Goal: Task Accomplishment & Management: Manage account settings

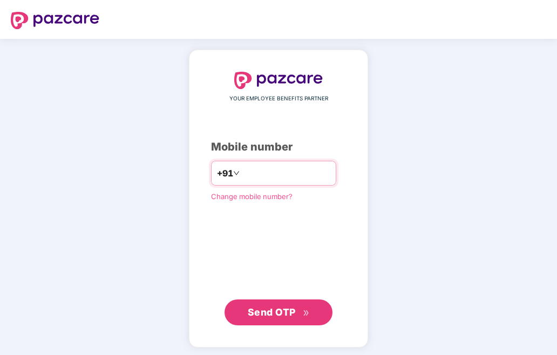
type input "**********"
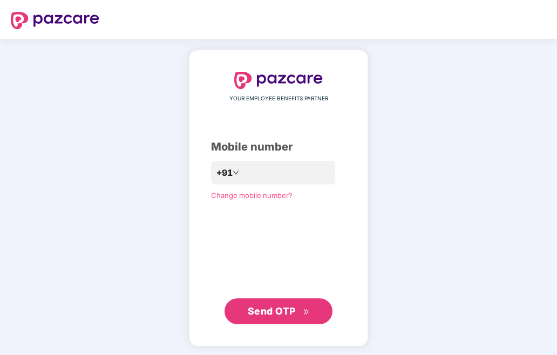
click at [301, 309] on span "Send OTP" at bounding box center [279, 311] width 62 height 15
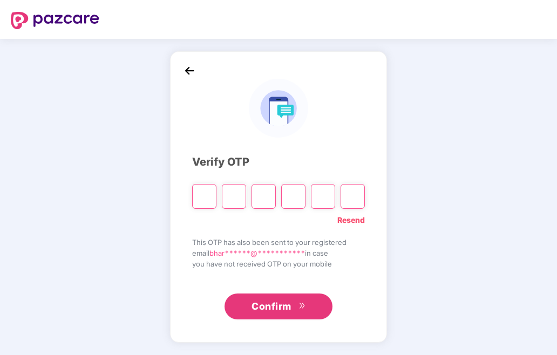
type input "*"
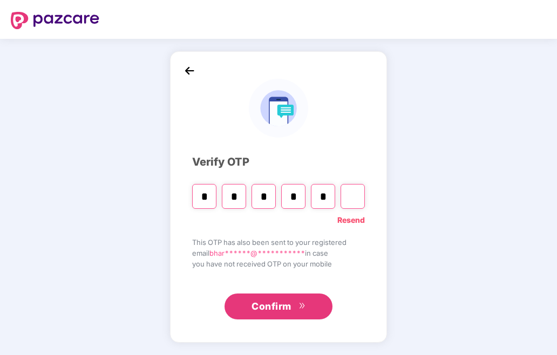
type input "*"
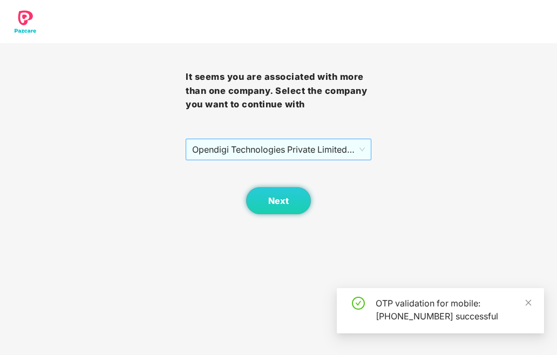
click at [313, 151] on span "Opendigi Technologies Private Limited - OPEN0240 - ADMIN" at bounding box center [278, 149] width 173 height 21
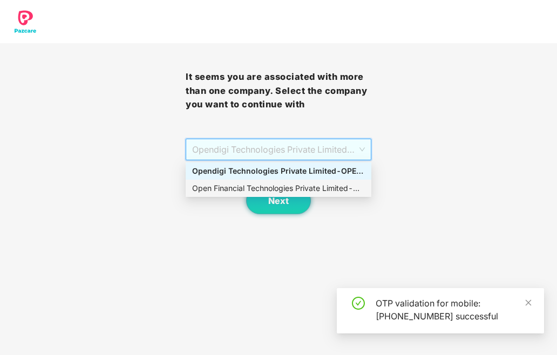
click at [311, 190] on div "Open Financial Technologies Private Limited - OPEN0240 - ADMIN" at bounding box center [278, 188] width 173 height 12
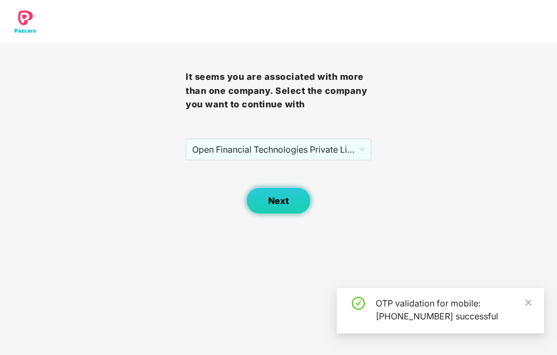
click at [300, 197] on button "Next" at bounding box center [278, 200] width 65 height 27
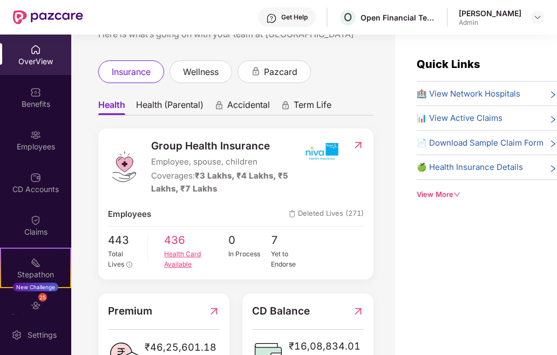
scroll to position [108, 0]
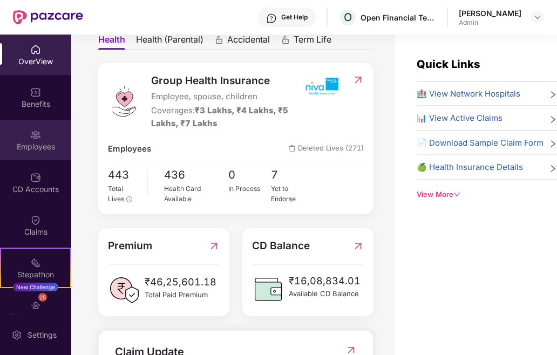
click at [39, 135] on img at bounding box center [35, 134] width 11 height 11
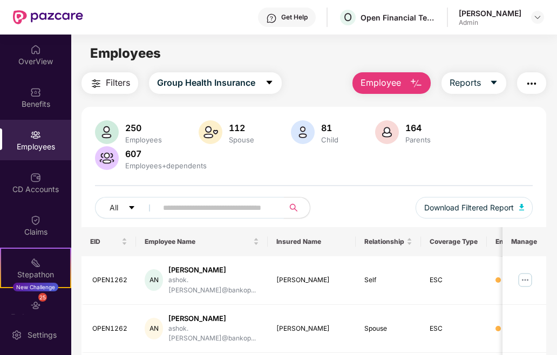
click at [221, 208] on input "text" at bounding box center [216, 208] width 106 height 16
paste input "********"
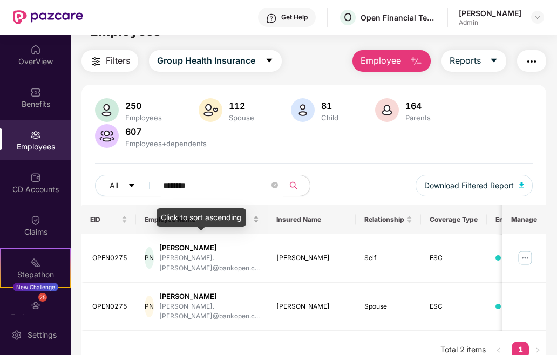
scroll to position [35, 0]
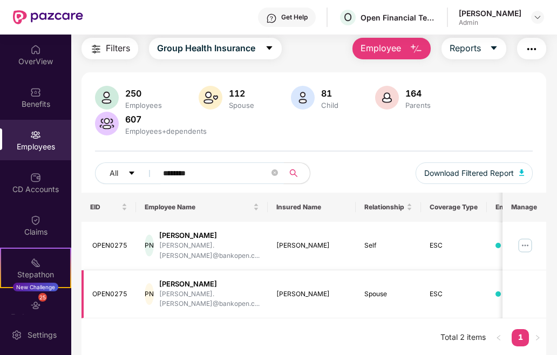
type input "********"
click at [509, 282] on td at bounding box center [524, 294] width 44 height 49
click at [461, 289] on div "ESC" at bounding box center [453, 294] width 49 height 10
click at [454, 289] on div "ESC" at bounding box center [453, 294] width 49 height 10
click at [524, 239] on img at bounding box center [524, 245] width 17 height 17
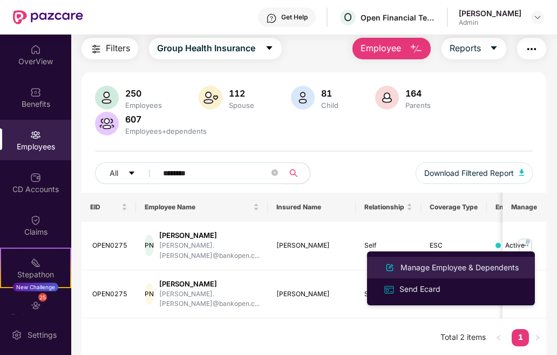
click at [449, 270] on div "Manage Employee & Dependents" at bounding box center [459, 268] width 122 height 12
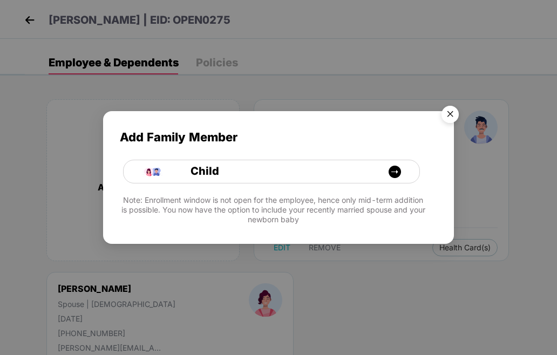
click at [444, 120] on img "Close" at bounding box center [450, 116] width 30 height 30
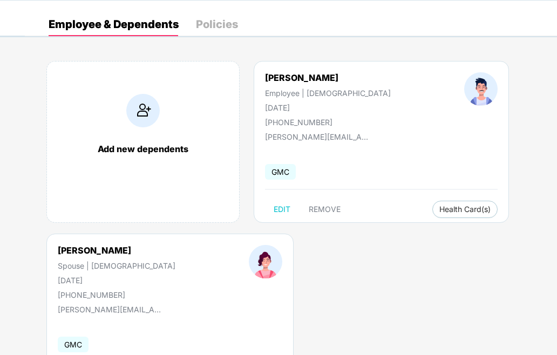
scroll to position [0, 0]
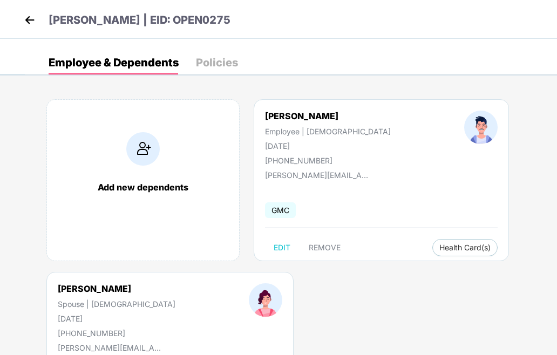
click at [22, 18] on img at bounding box center [30, 20] width 16 height 16
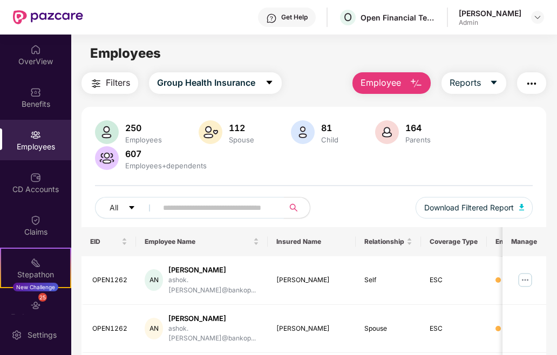
click at [215, 202] on input "text" at bounding box center [216, 208] width 106 height 16
paste input "********"
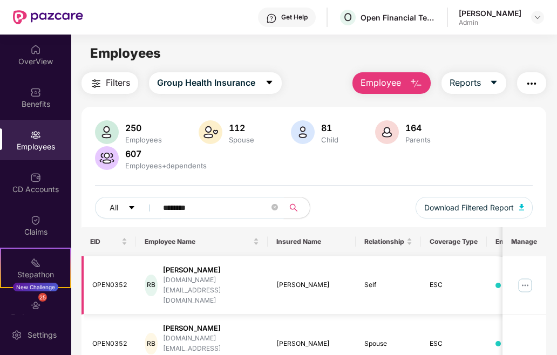
type input "********"
click at [527, 281] on img at bounding box center [524, 285] width 17 height 17
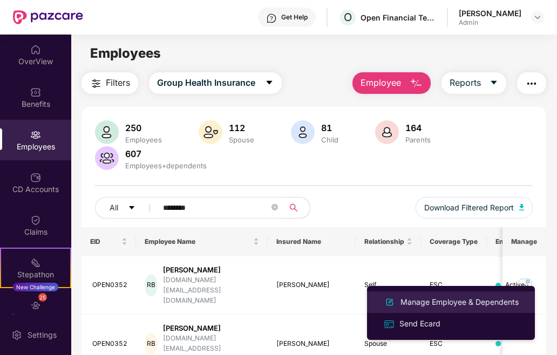
click at [501, 299] on div "Manage Employee & Dependents" at bounding box center [459, 302] width 122 height 12
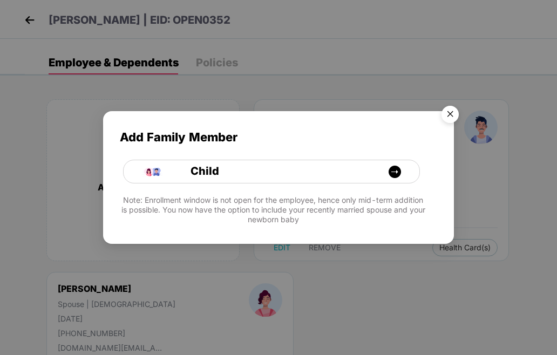
click at [456, 114] on img "Close" at bounding box center [450, 116] width 30 height 30
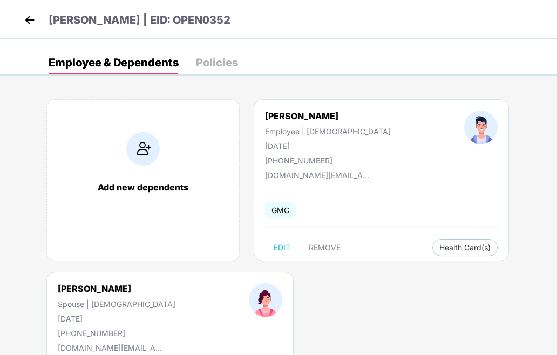
click at [32, 21] on img at bounding box center [30, 20] width 16 height 16
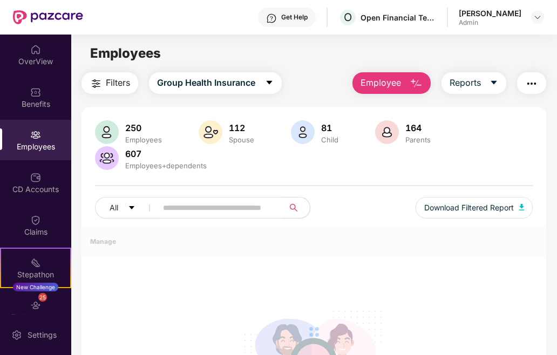
click at [206, 192] on div "250 Employees 112 Spouse 81 Child 164 Parents 607 Employees+dependents All Down…" at bounding box center [313, 173] width 465 height 107
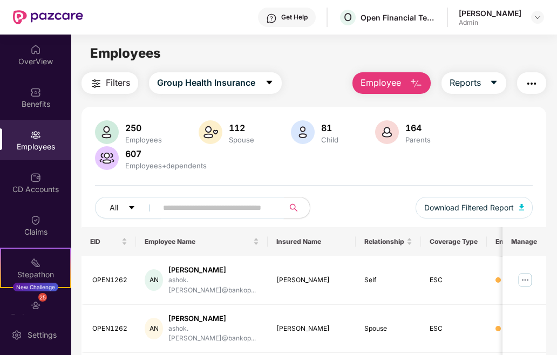
click at [210, 204] on input "text" at bounding box center [216, 208] width 106 height 16
paste input "********"
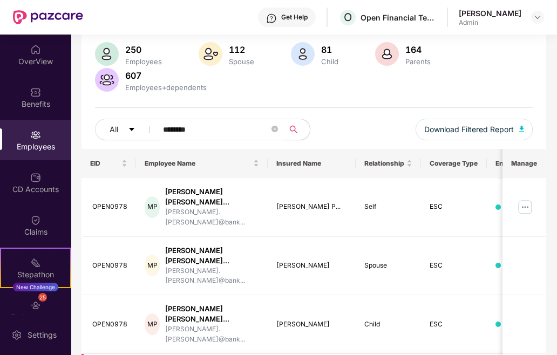
scroll to position [162, 0]
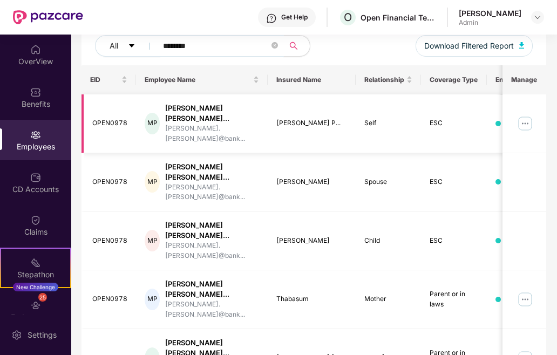
type input "********"
click at [524, 115] on img at bounding box center [524, 123] width 17 height 17
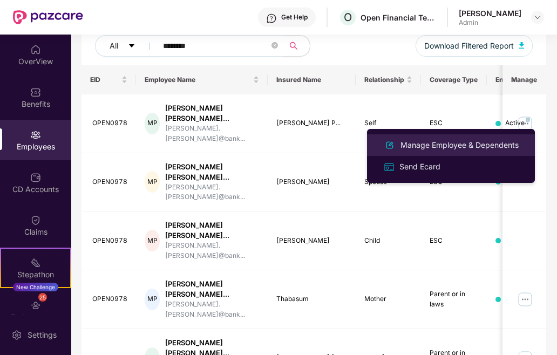
click at [493, 141] on div "Manage Employee & Dependents" at bounding box center [459, 145] width 122 height 12
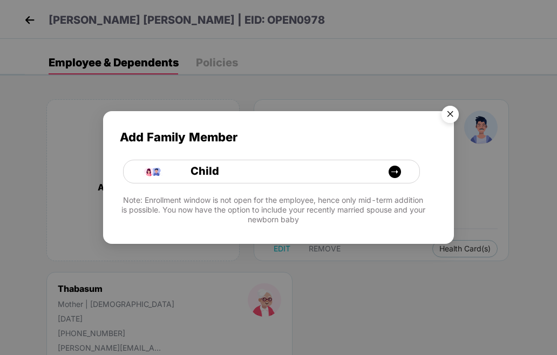
click at [446, 115] on img "Close" at bounding box center [450, 116] width 30 height 30
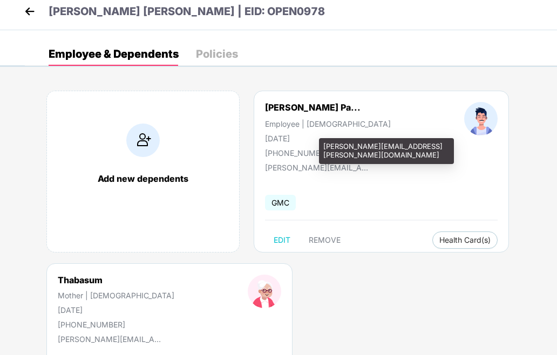
scroll to position [0, 0]
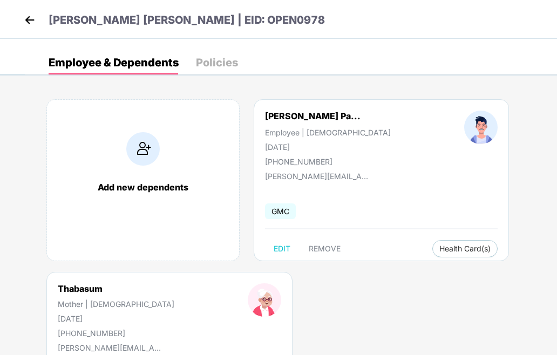
click at [32, 17] on img at bounding box center [30, 20] width 16 height 16
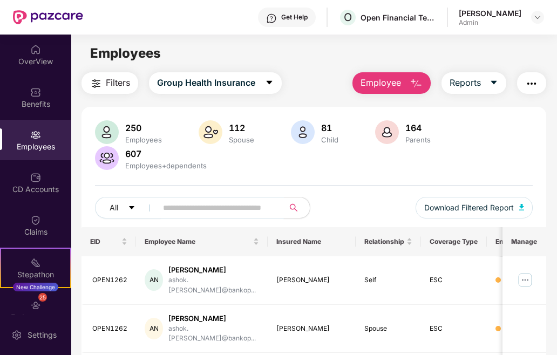
click at [230, 194] on div "250 Employees 112 Spouse 81 Child 164 Parents 607 Employees+dependents All Down…" at bounding box center [313, 173] width 465 height 107
click at [231, 200] on input "text" at bounding box center [216, 208] width 106 height 16
paste input "********"
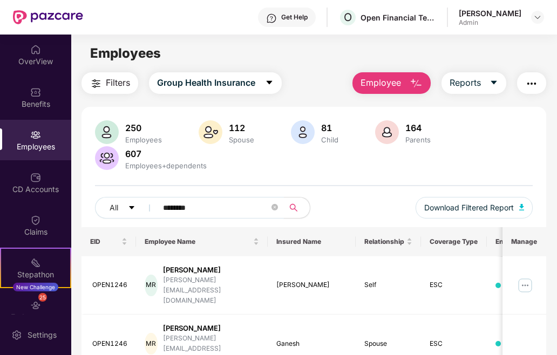
scroll to position [54, 0]
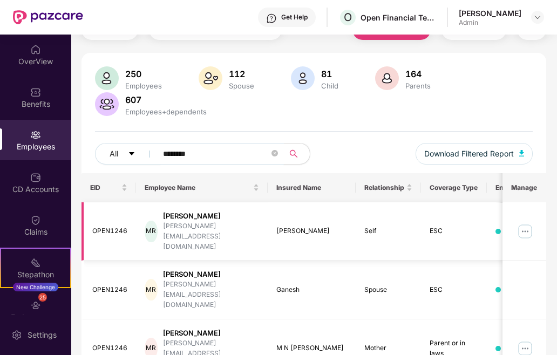
type input "********"
click at [523, 223] on img at bounding box center [524, 231] width 17 height 17
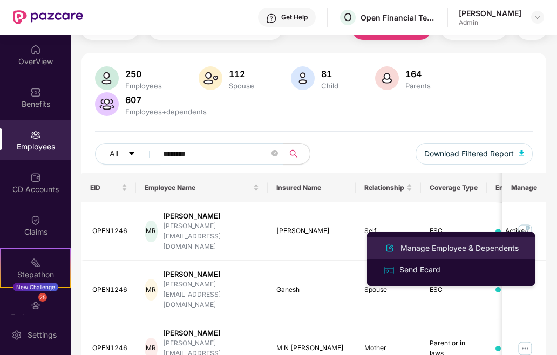
click at [478, 247] on div "Manage Employee & Dependents" at bounding box center [459, 248] width 122 height 12
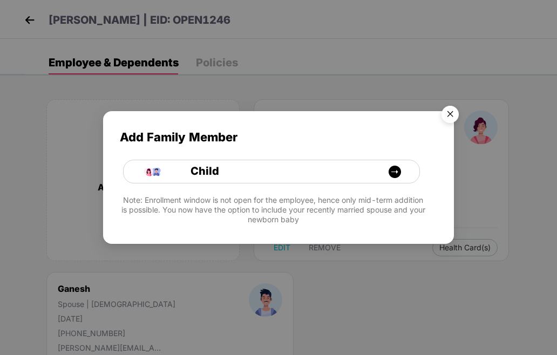
click at [444, 118] on img "Close" at bounding box center [450, 116] width 30 height 30
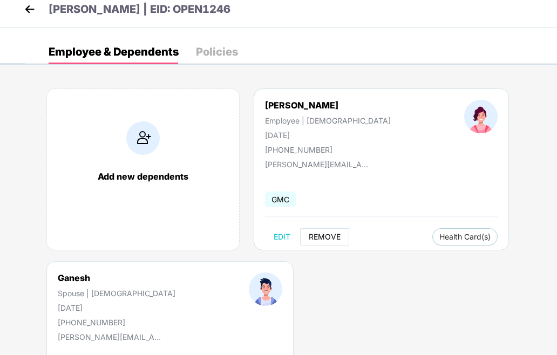
scroll to position [0, 0]
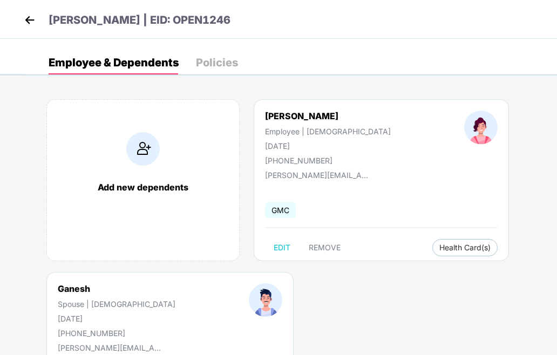
click at [33, 21] on img at bounding box center [30, 20] width 16 height 16
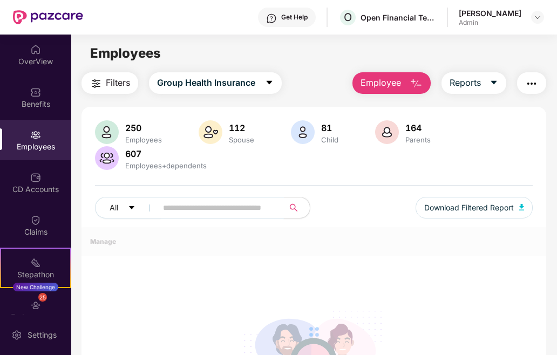
click at [244, 193] on div "250 Employees 112 Spouse 81 Child 164 Parents 607 Employees+dependents All Down…" at bounding box center [313, 173] width 465 height 107
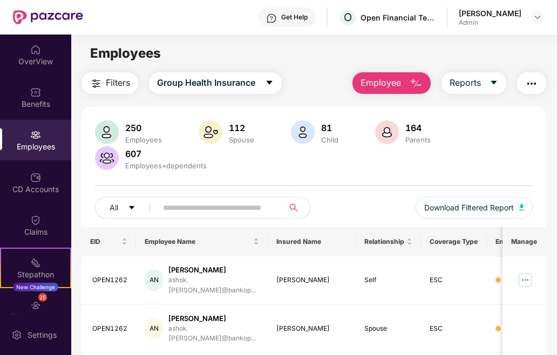
paste input "********"
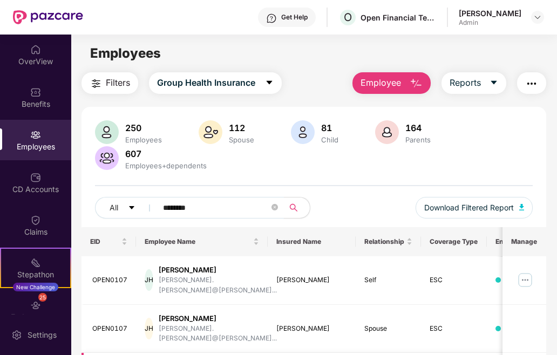
scroll to position [98, 0]
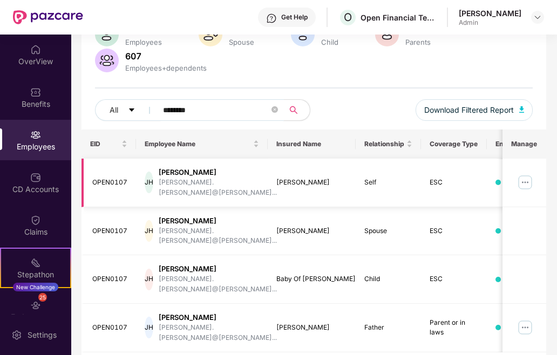
type input "********"
click at [527, 180] on img at bounding box center [524, 182] width 17 height 17
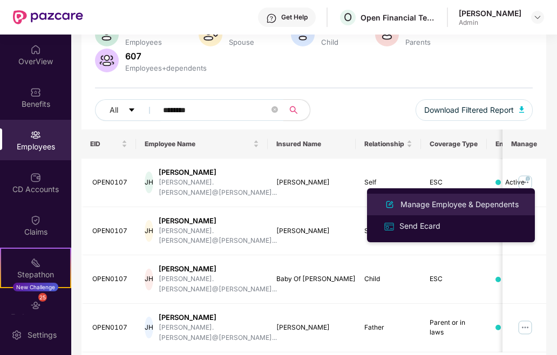
click at [488, 201] on div "Manage Employee & Dependents" at bounding box center [459, 205] width 122 height 12
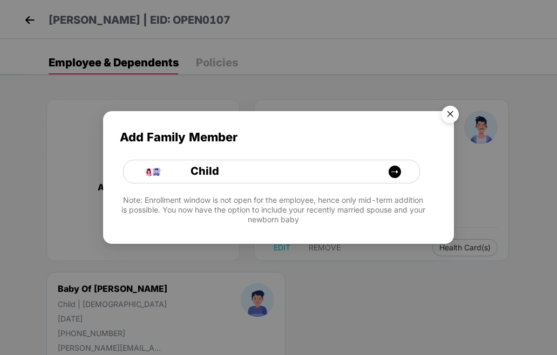
click at [456, 116] on img "Close" at bounding box center [450, 116] width 30 height 30
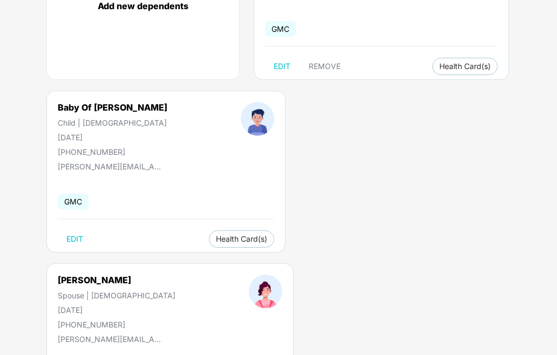
scroll to position [162, 0]
